Goal: Information Seeking & Learning: Learn about a topic

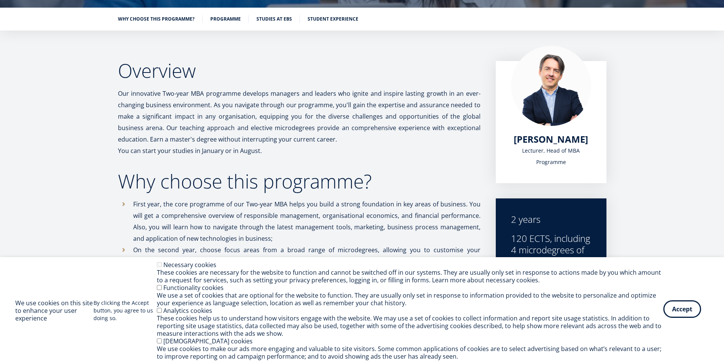
drag, startPoint x: 0, startPoint y: 0, endPoint x: 681, endPoint y: 307, distance: 747.3
click at [681, 307] on button "Accept" at bounding box center [682, 309] width 38 height 18
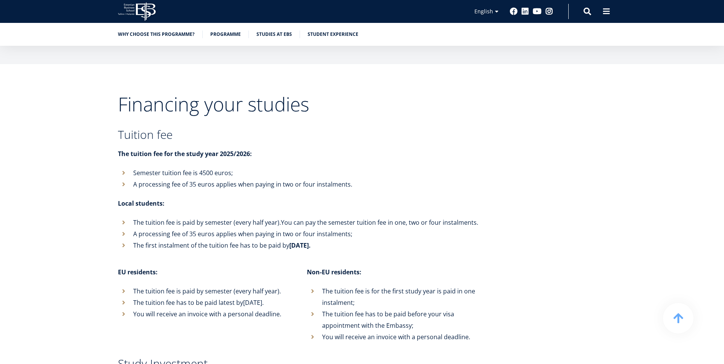
scroll to position [2861, 0]
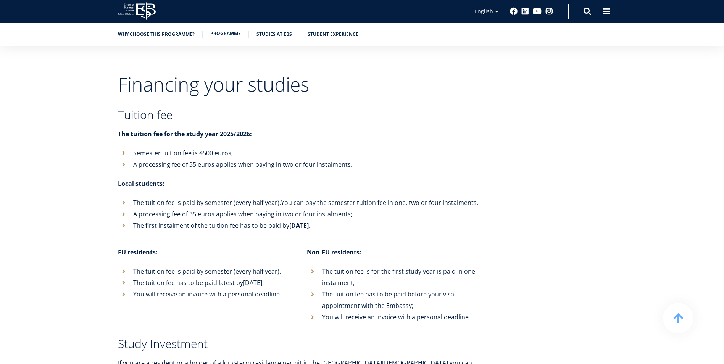
click at [210, 31] on link "Programme" at bounding box center [225, 34] width 31 height 8
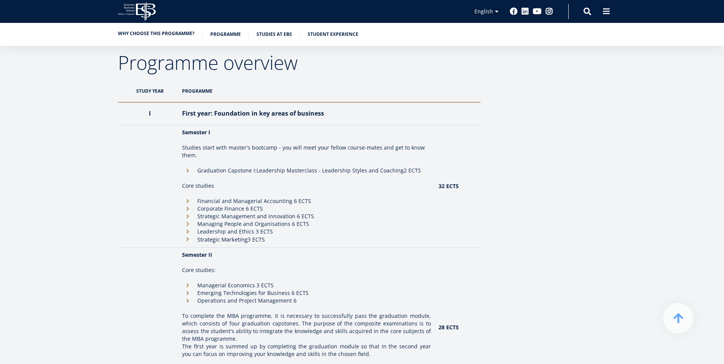
click at [163, 31] on link "Why choose this programme?" at bounding box center [156, 34] width 77 height 8
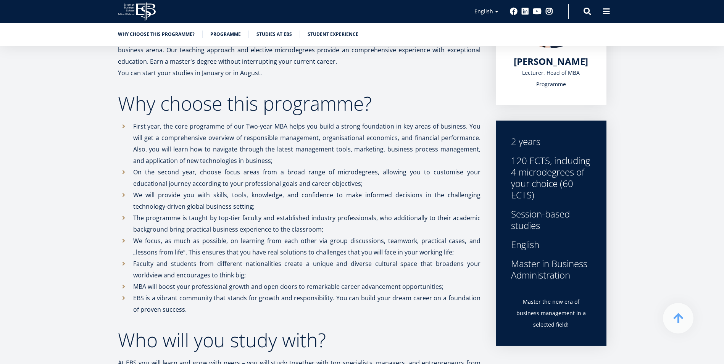
click at [153, 15] on icon "EBS Logo Created with Sketch." at bounding box center [137, 11] width 38 height 19
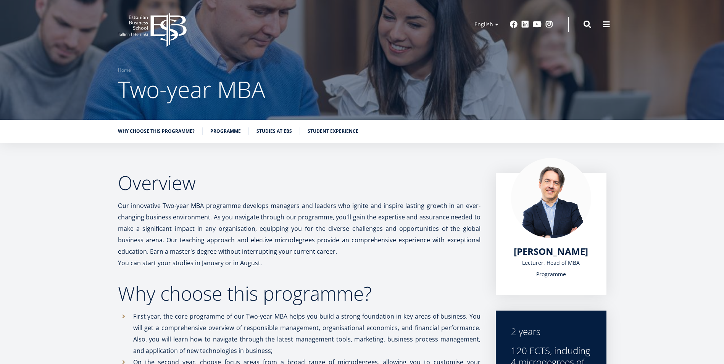
scroll to position [0, 0]
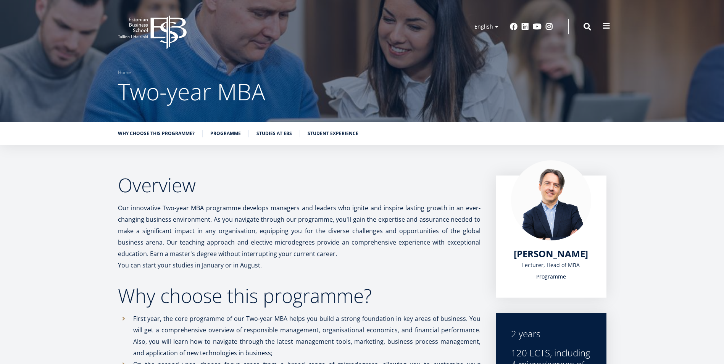
click at [600, 26] on button at bounding box center [605, 25] width 15 height 15
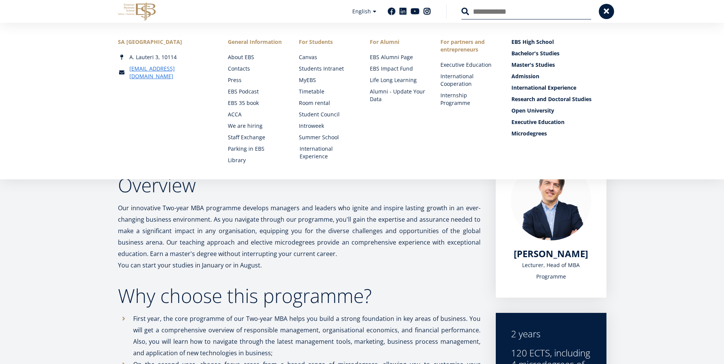
click at [309, 149] on link "International Experience" at bounding box center [327, 152] width 56 height 15
click at [609, 11] on span at bounding box center [606, 11] width 8 height 8
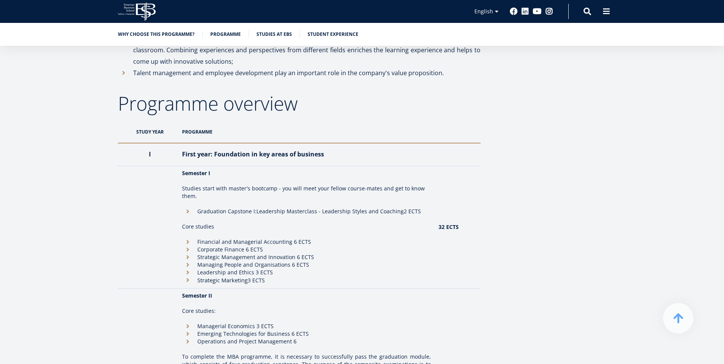
scroll to position [648, 0]
